Goal: Transaction & Acquisition: Purchase product/service

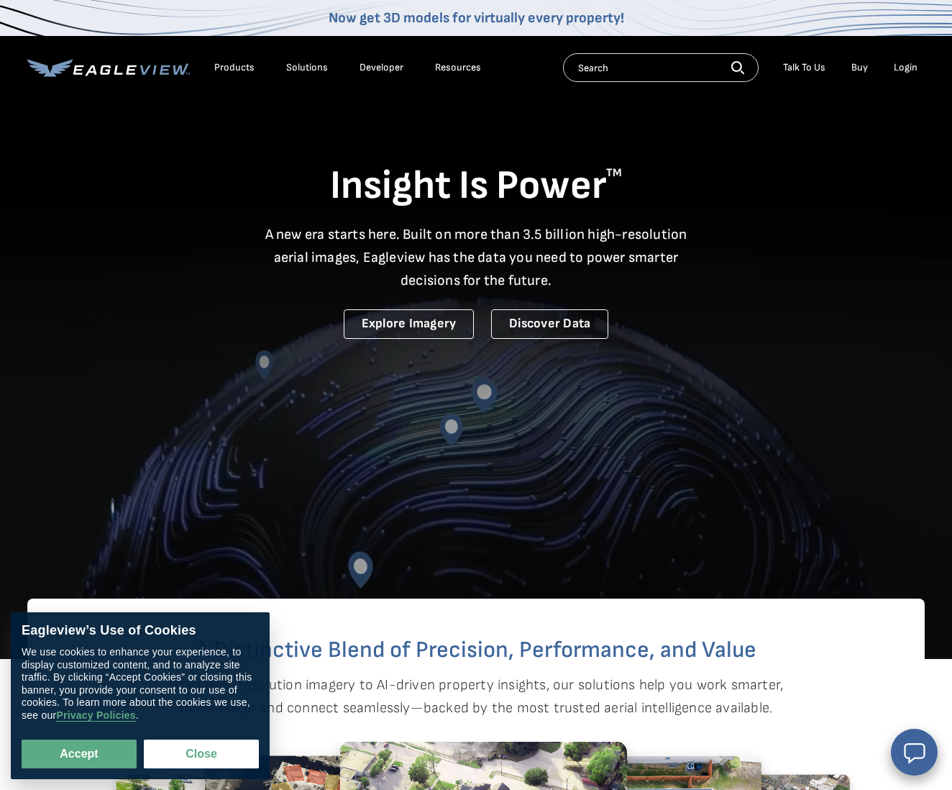
click at [908, 59] on li "Login" at bounding box center [906, 68] width 38 height 22
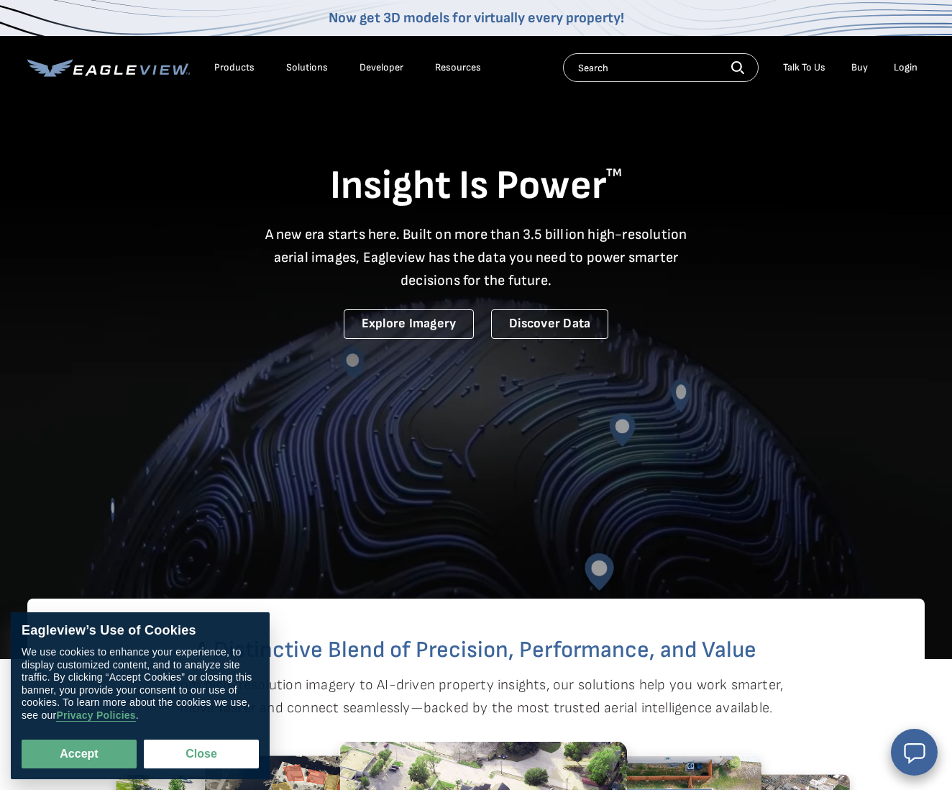
click at [907, 68] on div "Login" at bounding box center [906, 67] width 24 height 13
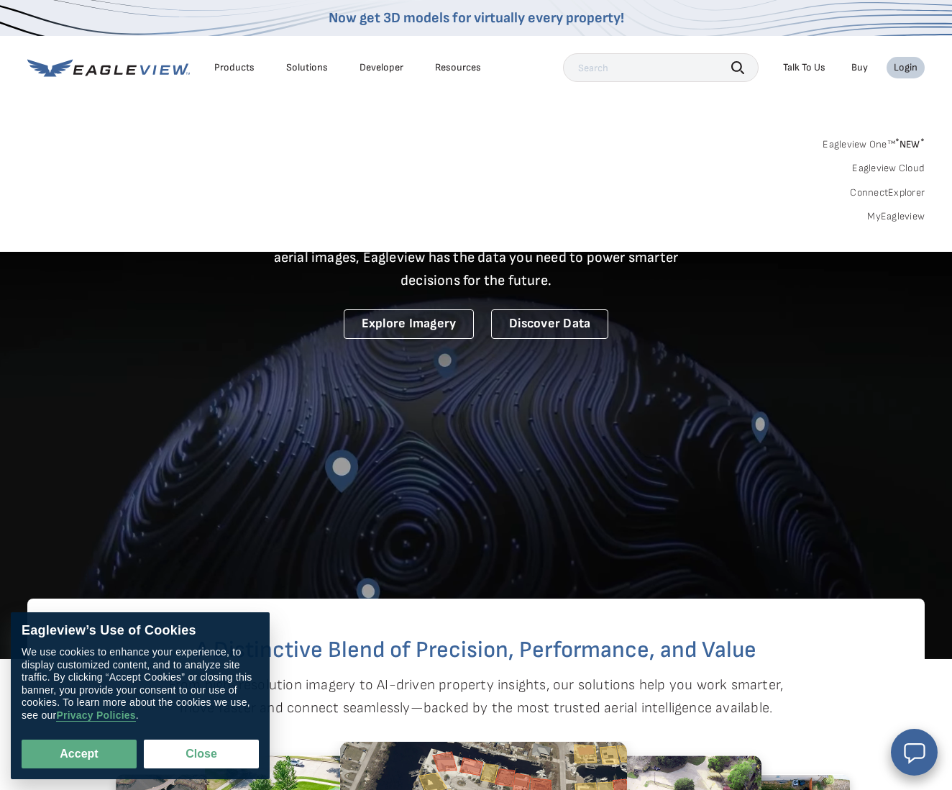
click at [898, 65] on div "Login" at bounding box center [906, 67] width 24 height 13
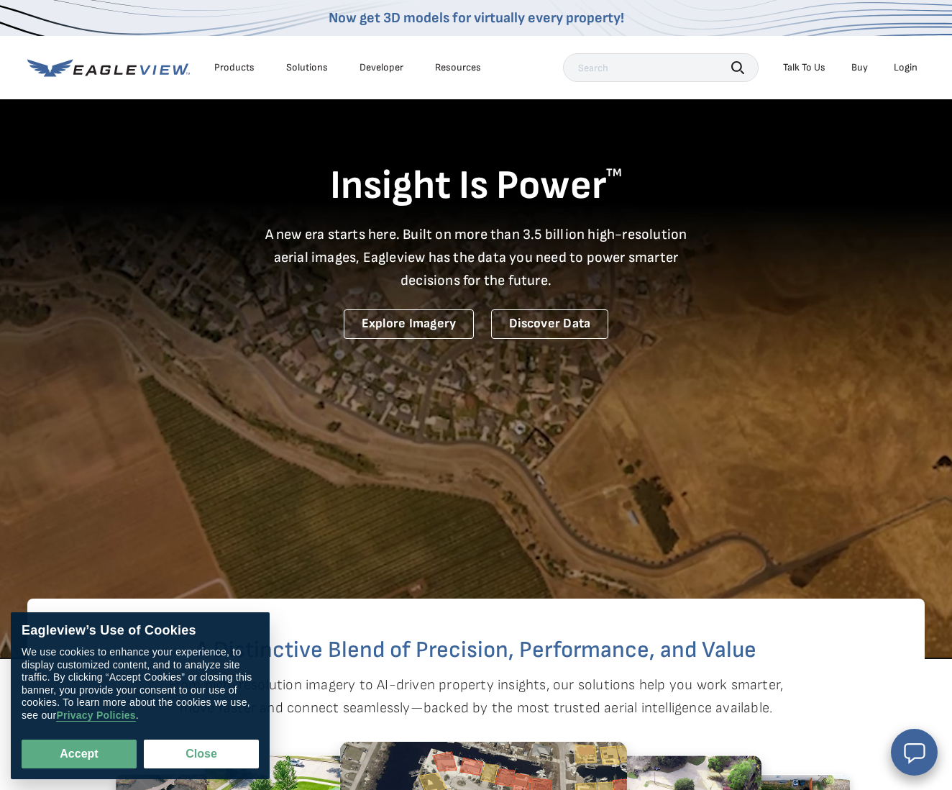
click at [898, 65] on div "Login" at bounding box center [906, 67] width 24 height 13
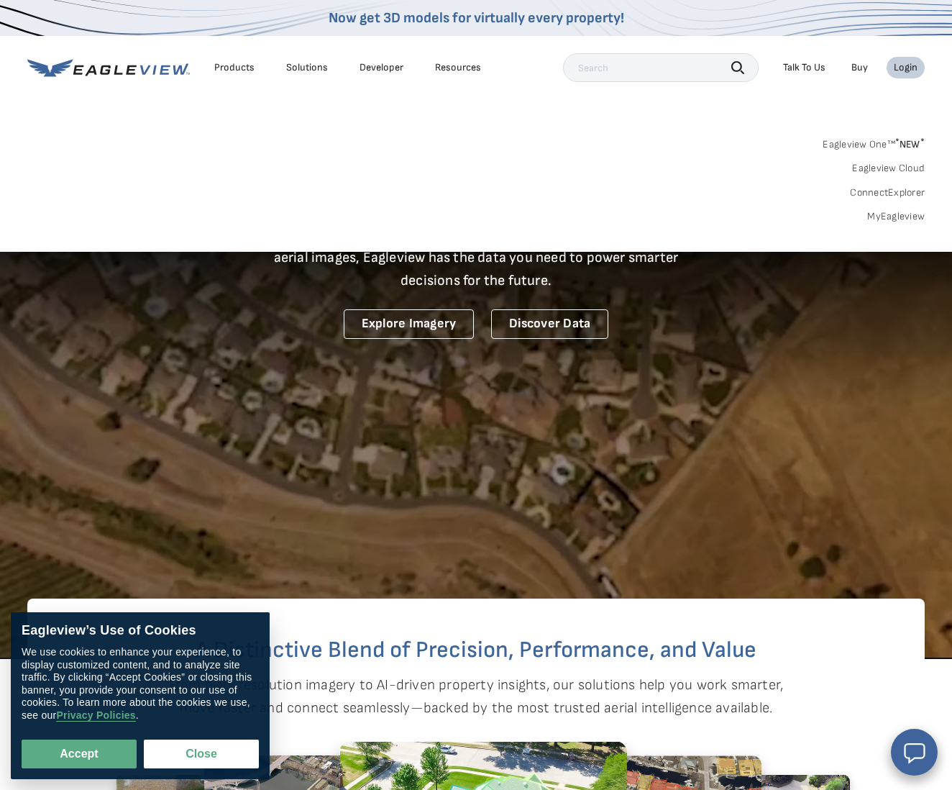
click at [904, 213] on link "MyEagleview" at bounding box center [897, 216] width 58 height 13
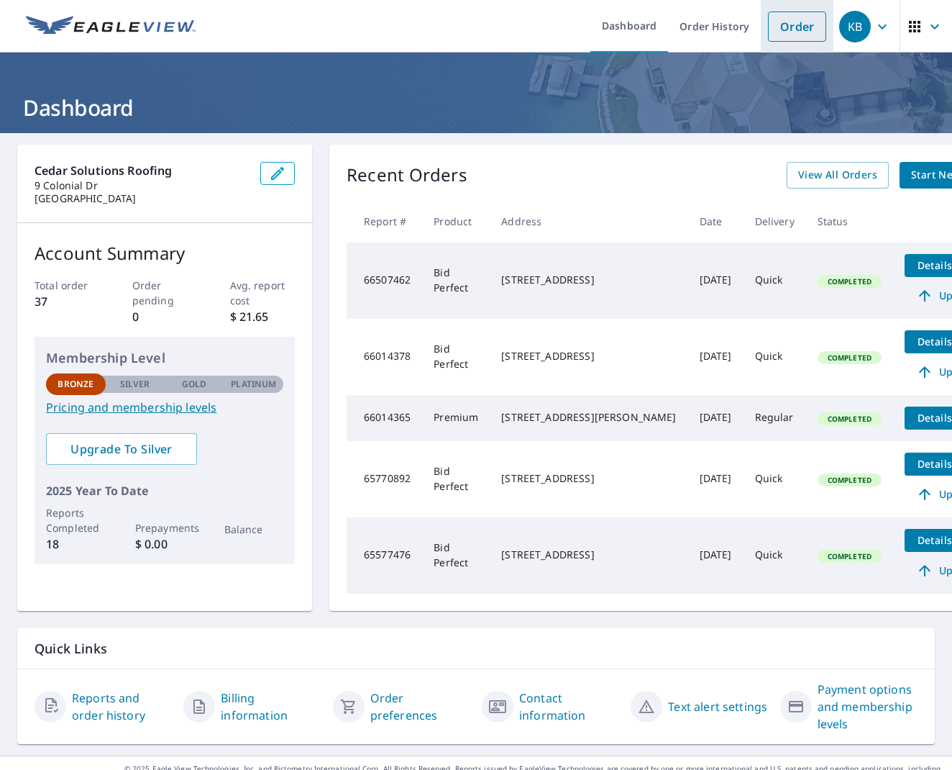
click at [791, 37] on link "Order" at bounding box center [797, 27] width 58 height 30
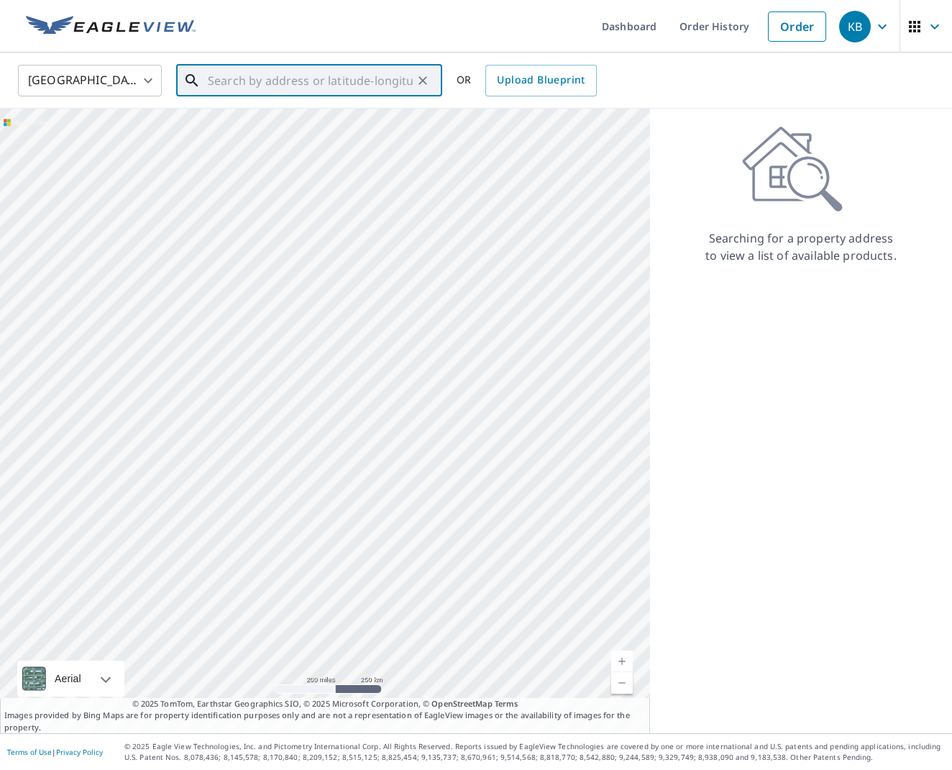
click at [335, 85] on input "text" at bounding box center [310, 80] width 205 height 40
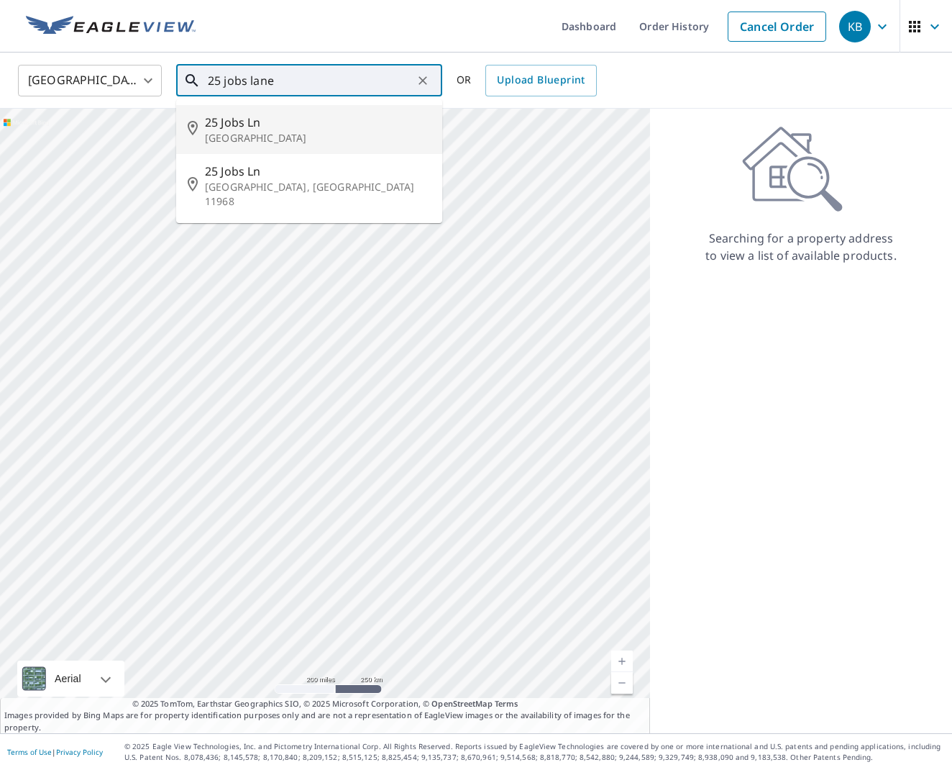
click at [288, 137] on p "Water Mill, NY 11976" at bounding box center [318, 138] width 226 height 14
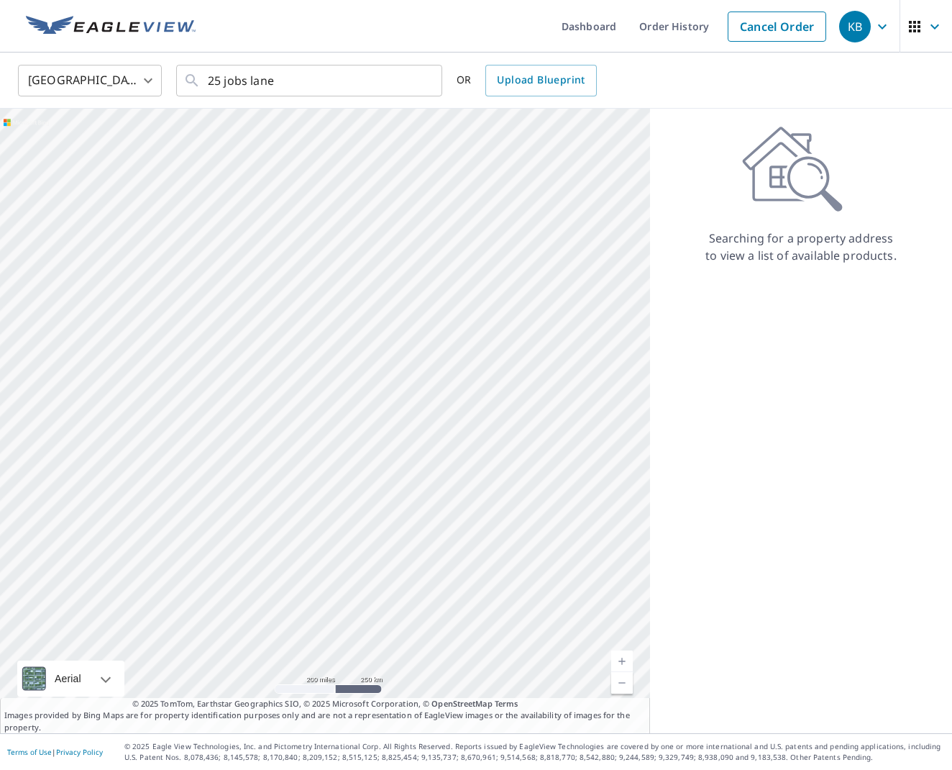
type input "25 Jobs Ln Water Mill, NY 11976"
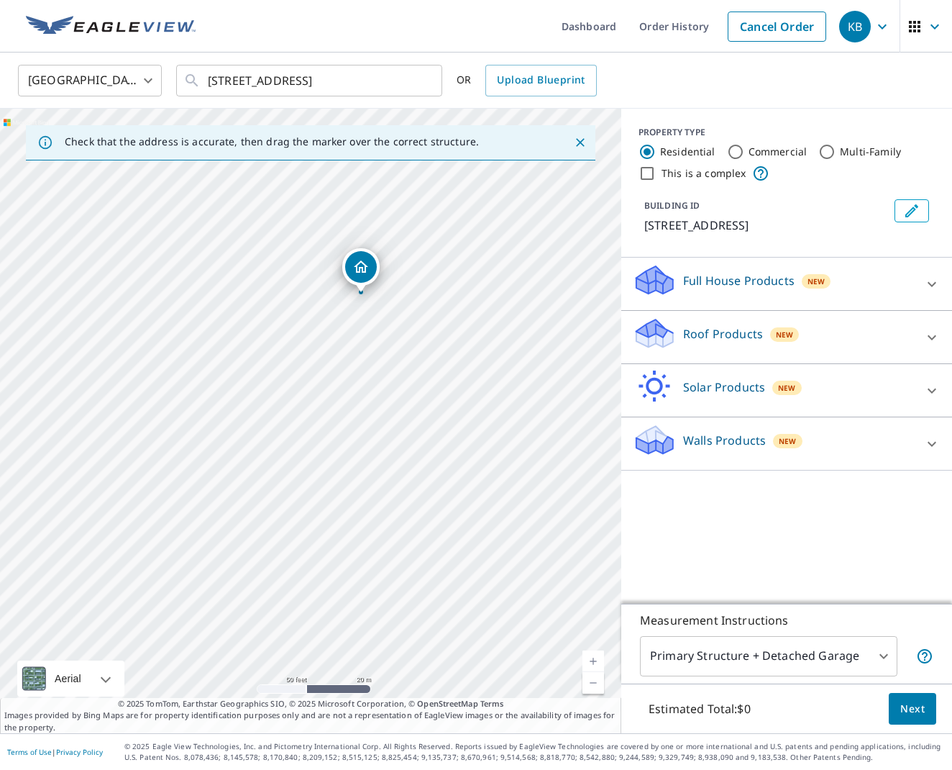
click at [929, 287] on icon at bounding box center [932, 284] width 17 height 17
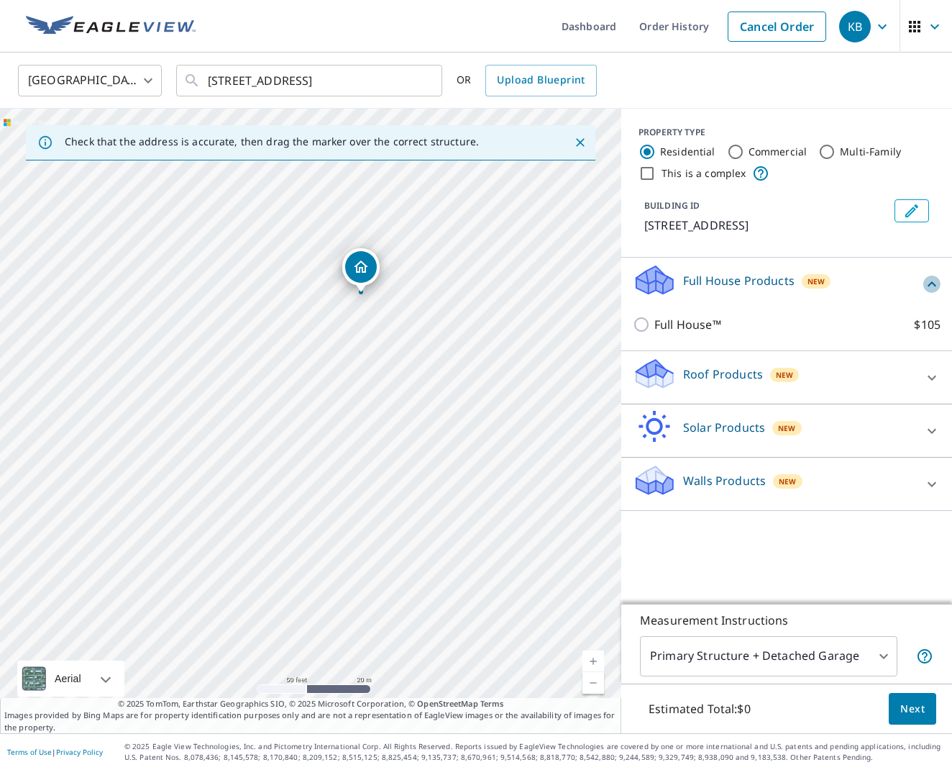
click at [929, 287] on icon at bounding box center [932, 284] width 17 height 17
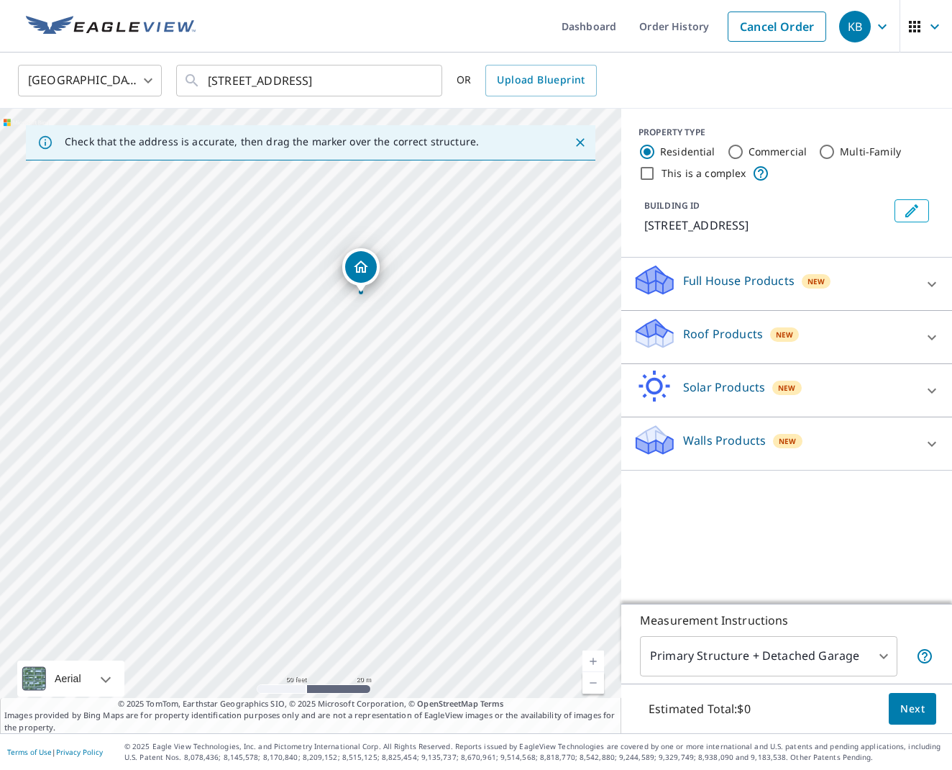
scroll to position [0, 1]
click at [928, 345] on icon at bounding box center [932, 337] width 17 height 17
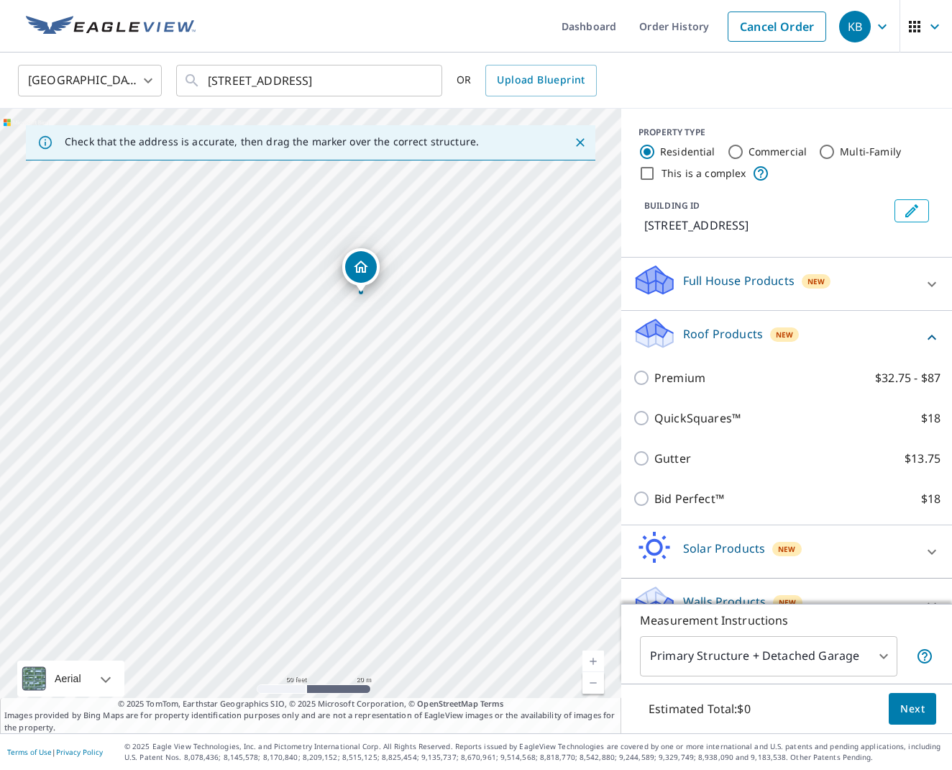
scroll to position [0, 0]
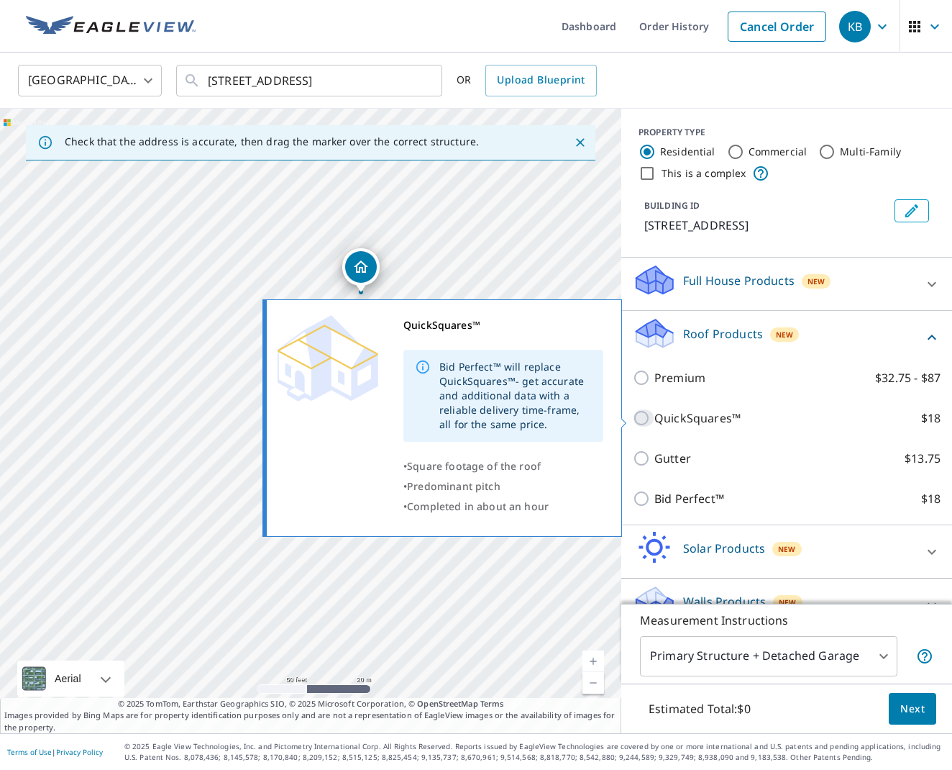
click at [643, 416] on input "QuickSquares™ $18" at bounding box center [644, 417] width 22 height 17
checkbox input "true"
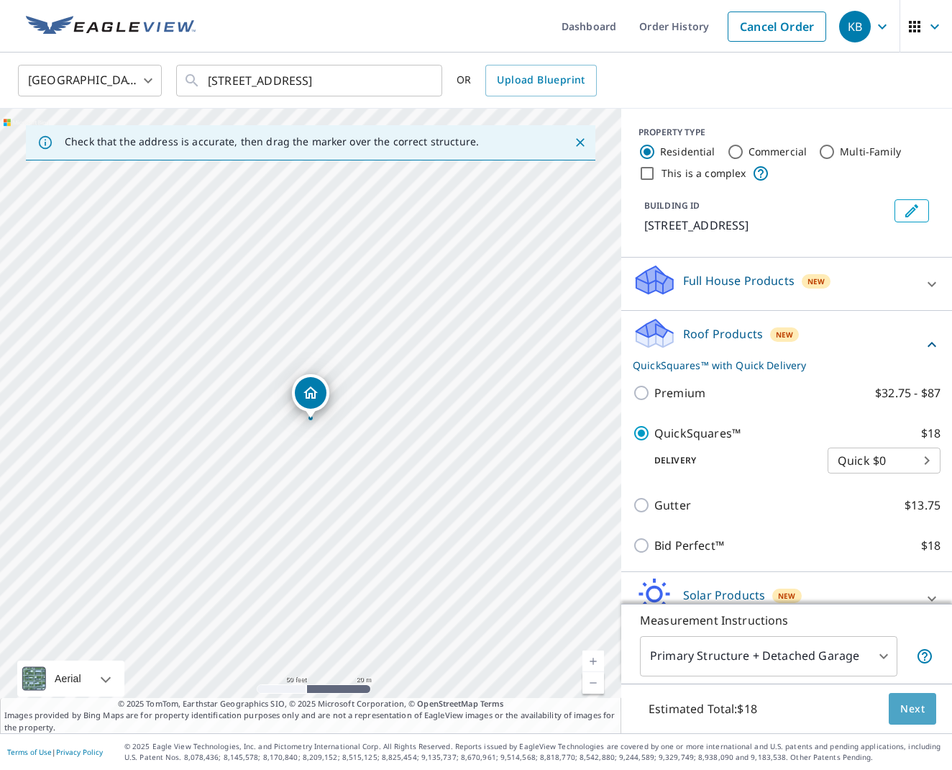
click at [922, 722] on button "Next" at bounding box center [912, 709] width 47 height 32
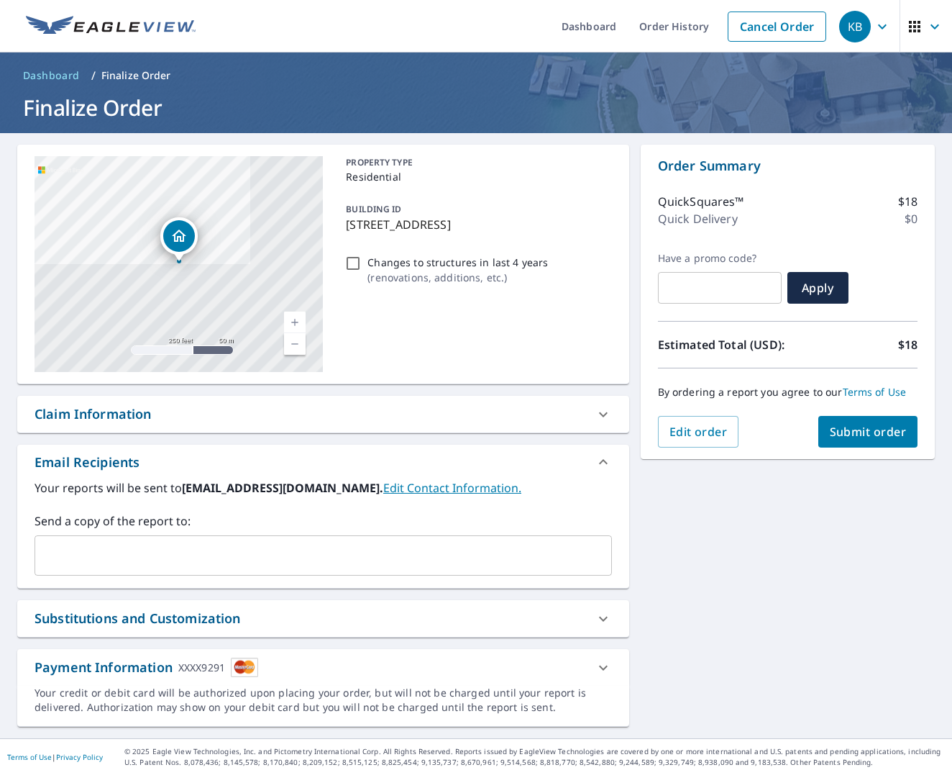
click at [856, 435] on span "Submit order" at bounding box center [868, 432] width 77 height 16
